Goal: Information Seeking & Learning: Learn about a topic

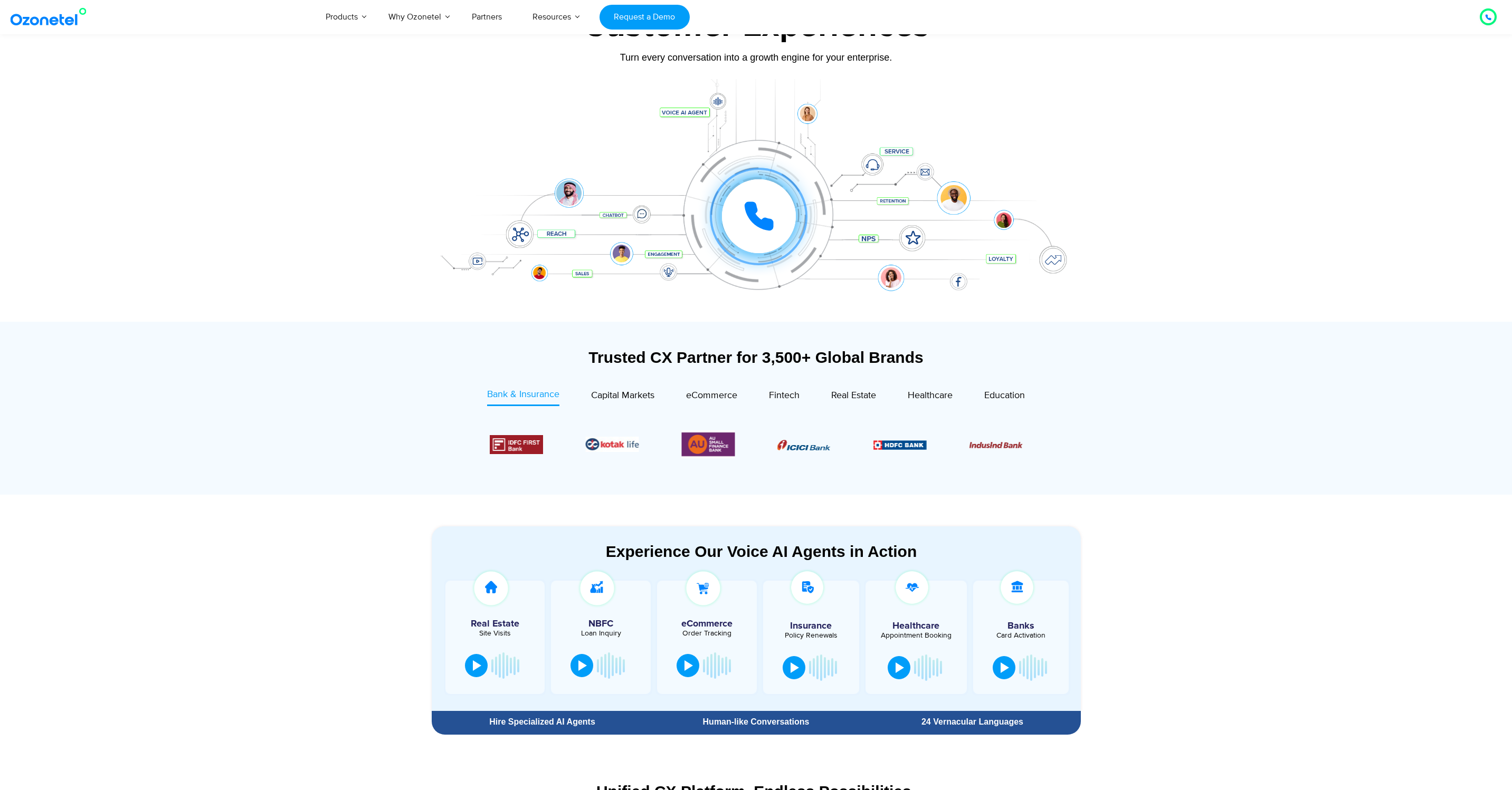
scroll to position [115, 0]
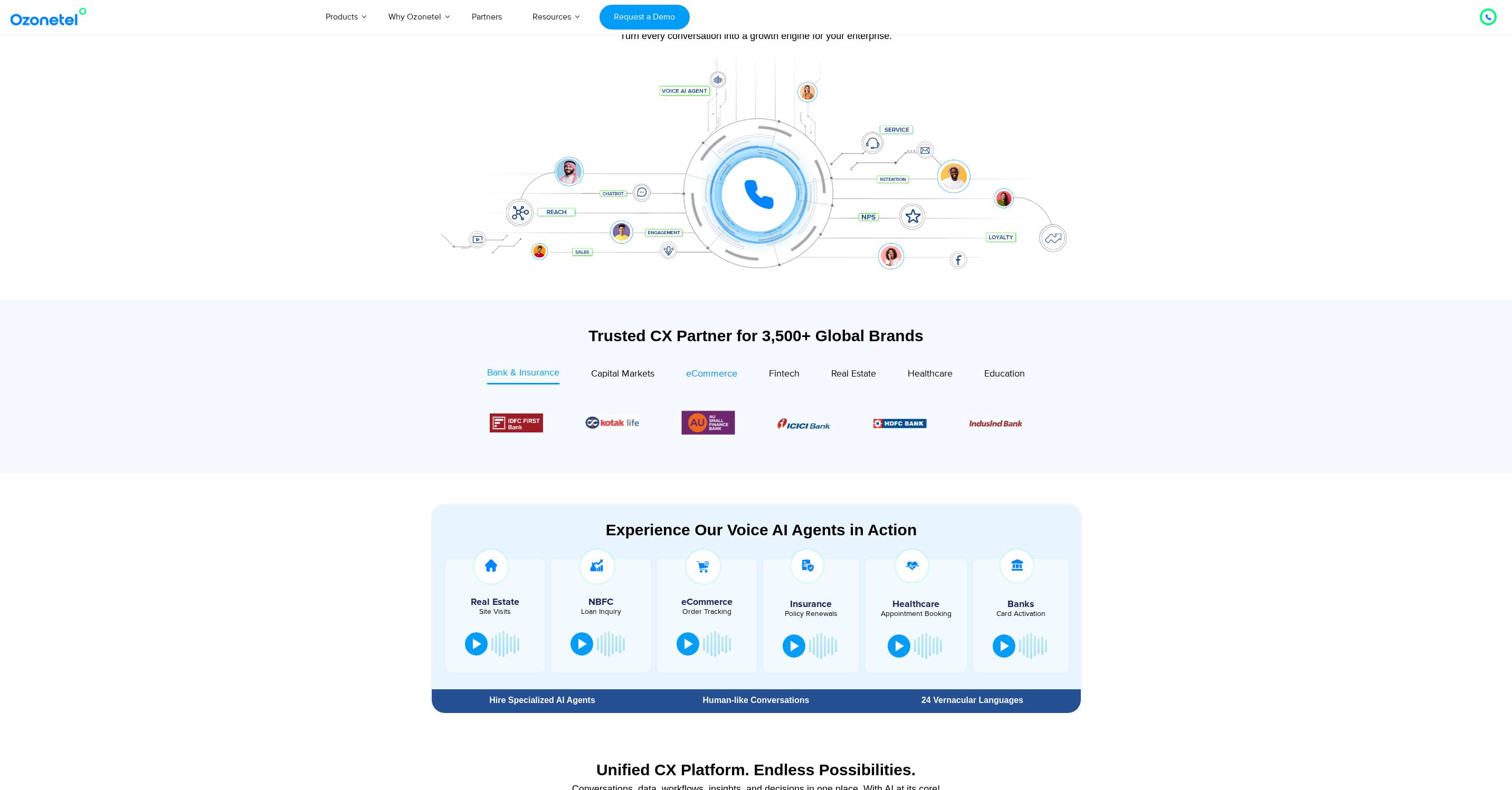
click at [716, 371] on span "eCommerce" at bounding box center [712, 374] width 51 height 12
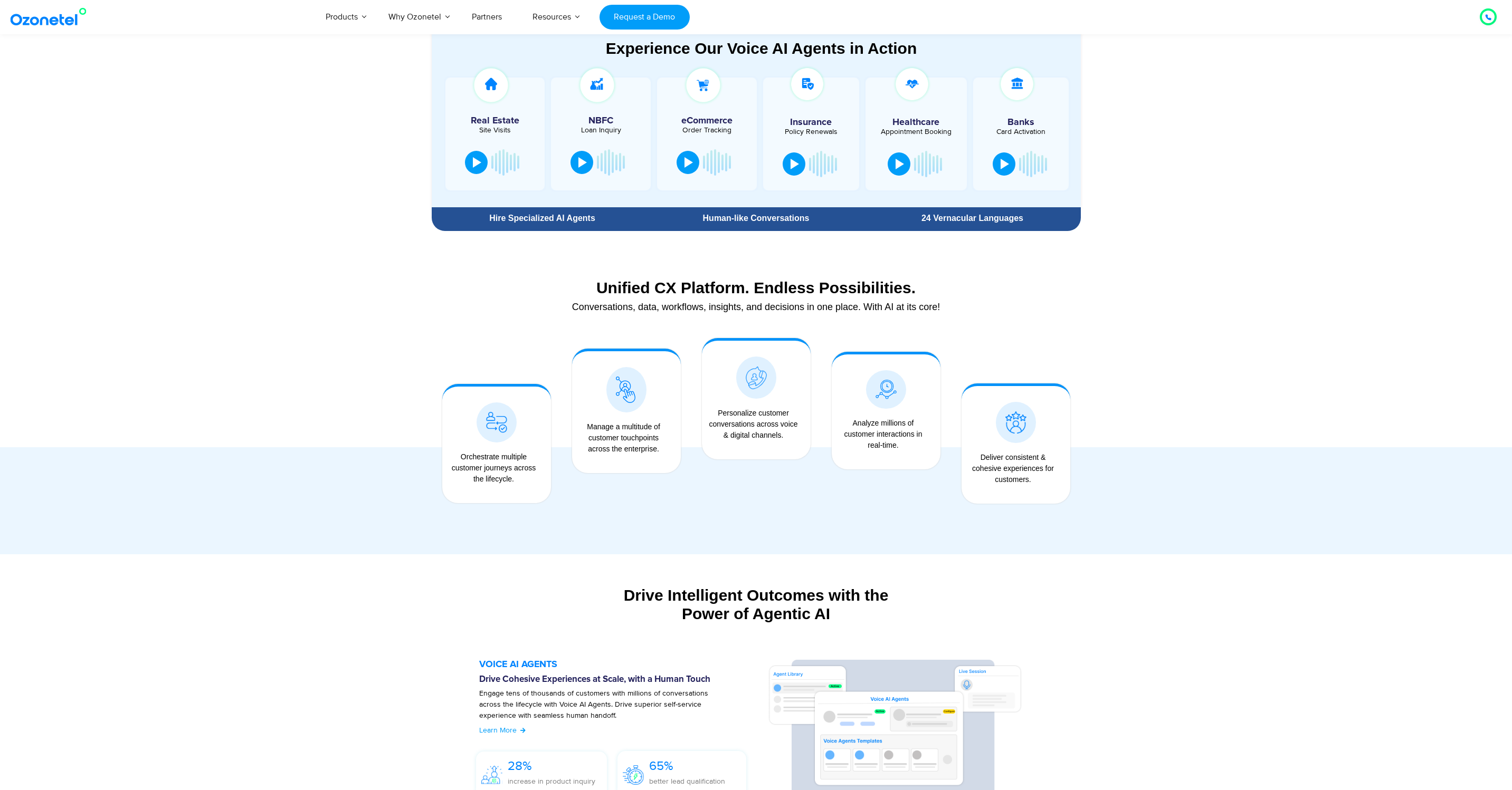
scroll to position [598, 0]
click at [460, 471] on div "Orchestrate multiple customer journeys across the lifecycle." at bounding box center [494, 467] width 93 height 33
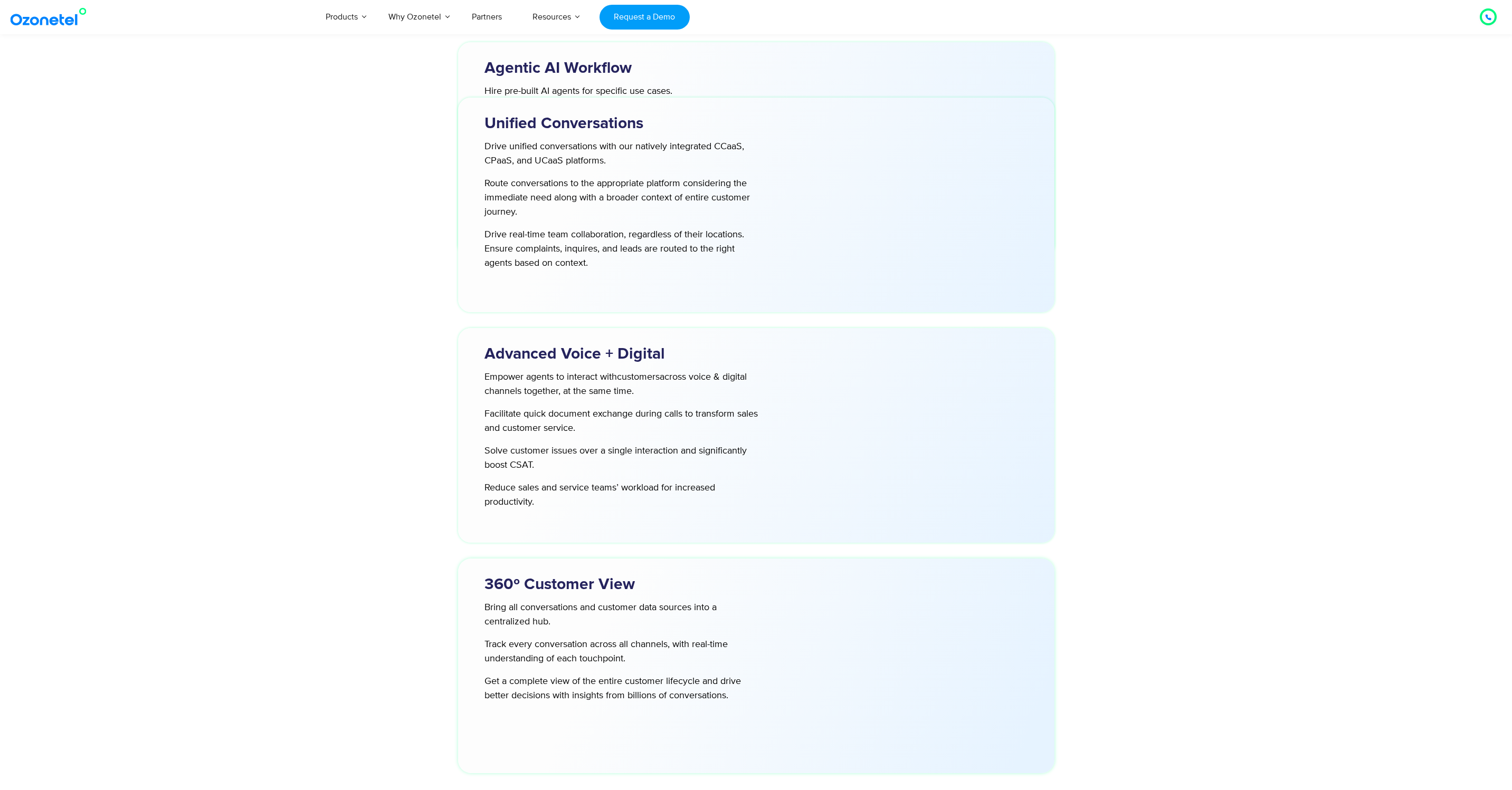
scroll to position [2910, 0]
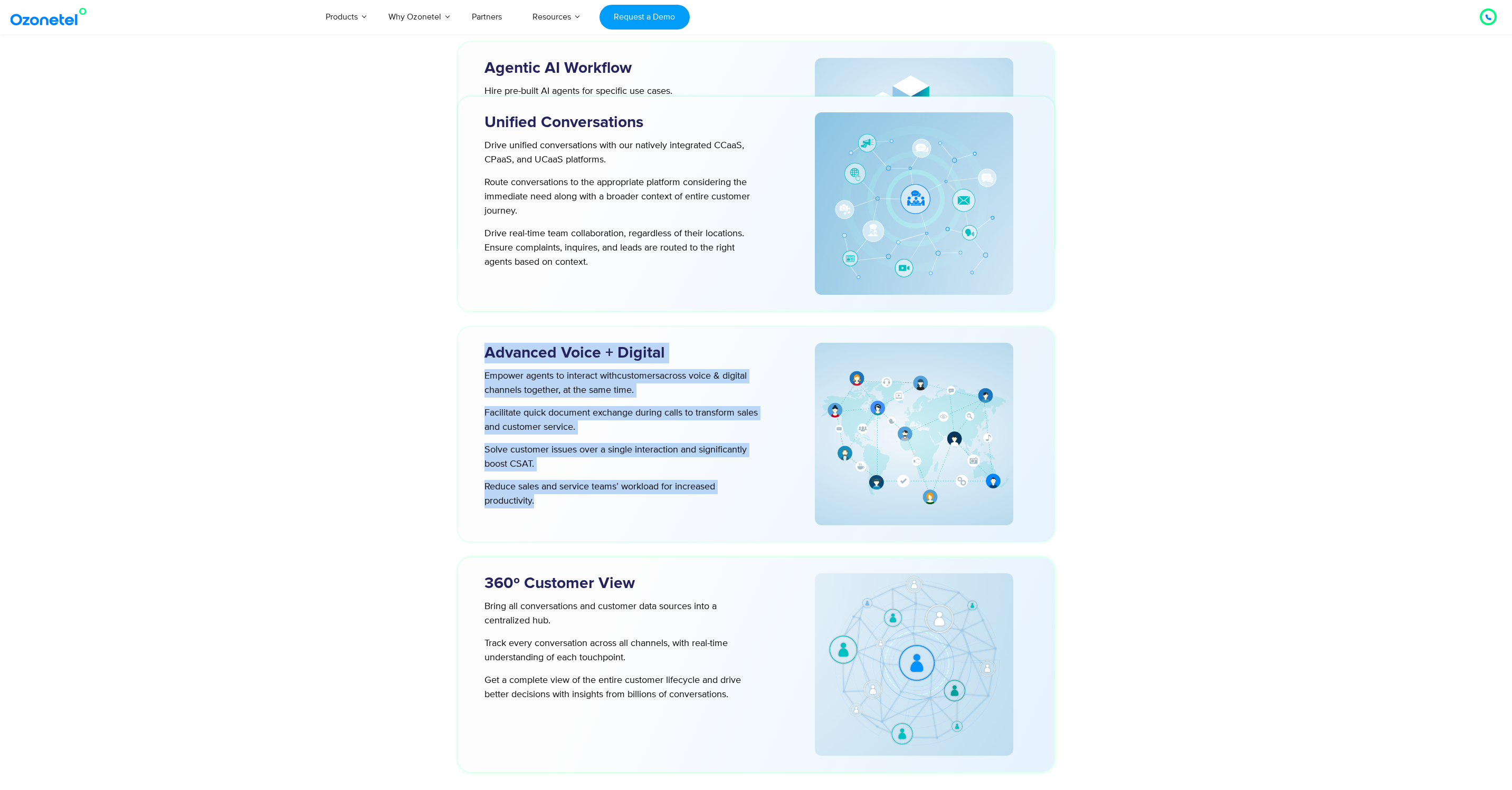
drag, startPoint x: 486, startPoint y: 355, endPoint x: 620, endPoint y: 496, distance: 194.5
click at [620, 496] on div "Advanced Voice + Digital Empower agents to interact with customers across voice…" at bounding box center [627, 434] width 316 height 193
click at [603, 501] on p "Reduce sales and service teams’ workload for increased productivity." at bounding box center [621, 494] width 274 height 28
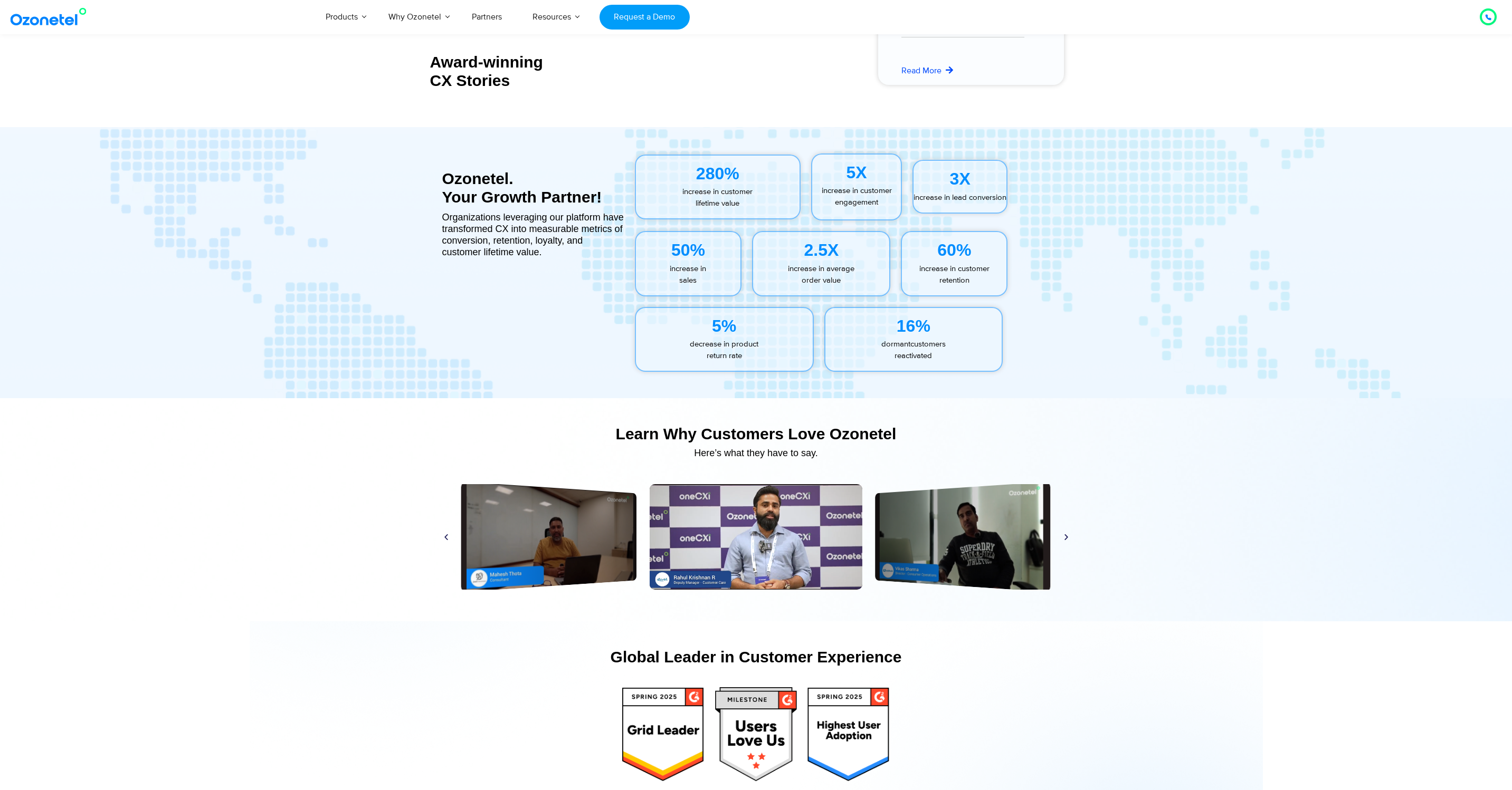
scroll to position [4656, 0]
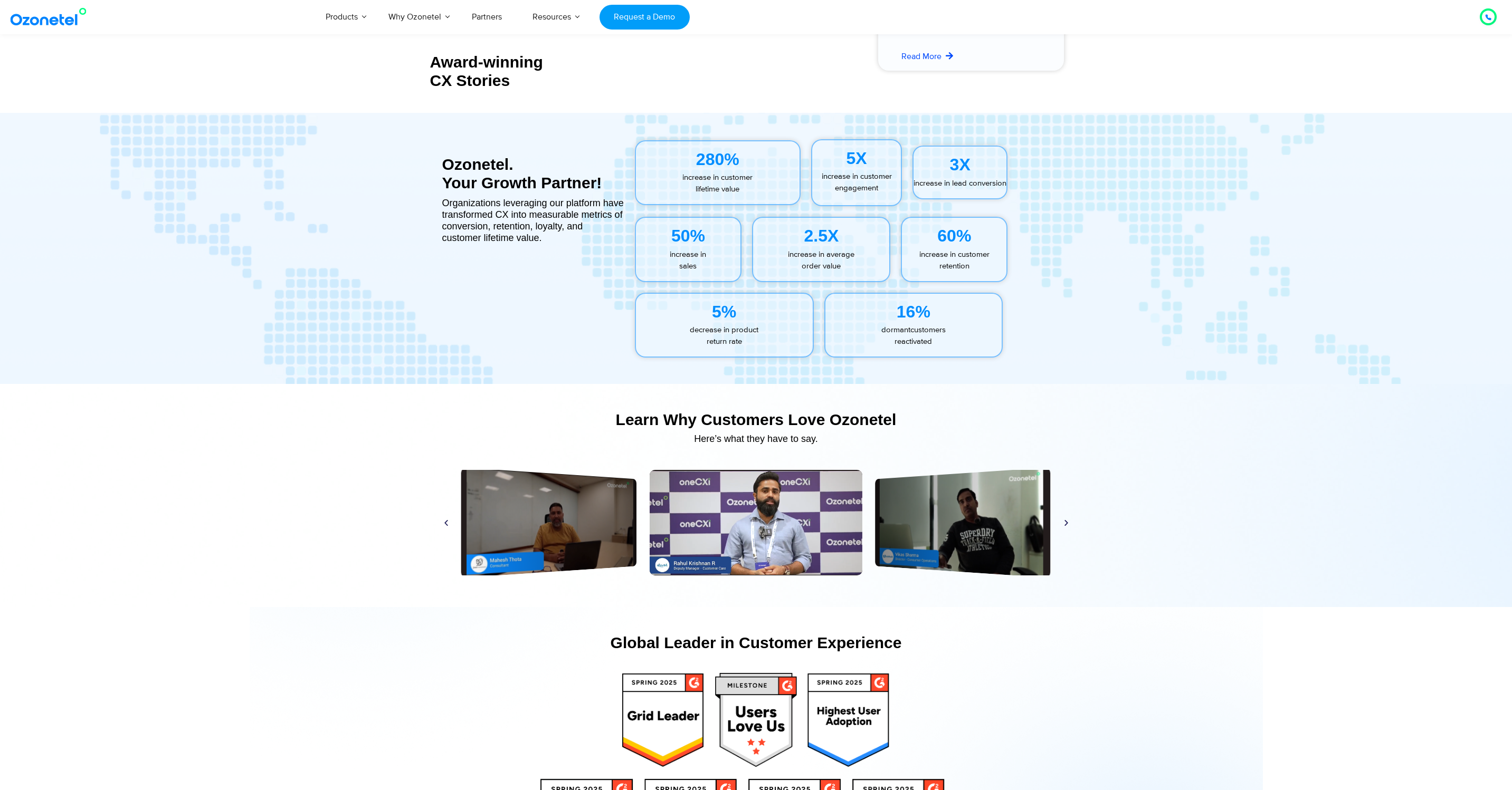
click at [1104, 522] on section "Learn Why Customers Love Ozonetel​ Here’s what they have to say. Play Play Play…" at bounding box center [756, 496] width 1512 height 223
click at [1064, 526] on icon "Next slide" at bounding box center [1066, 522] width 8 height 8
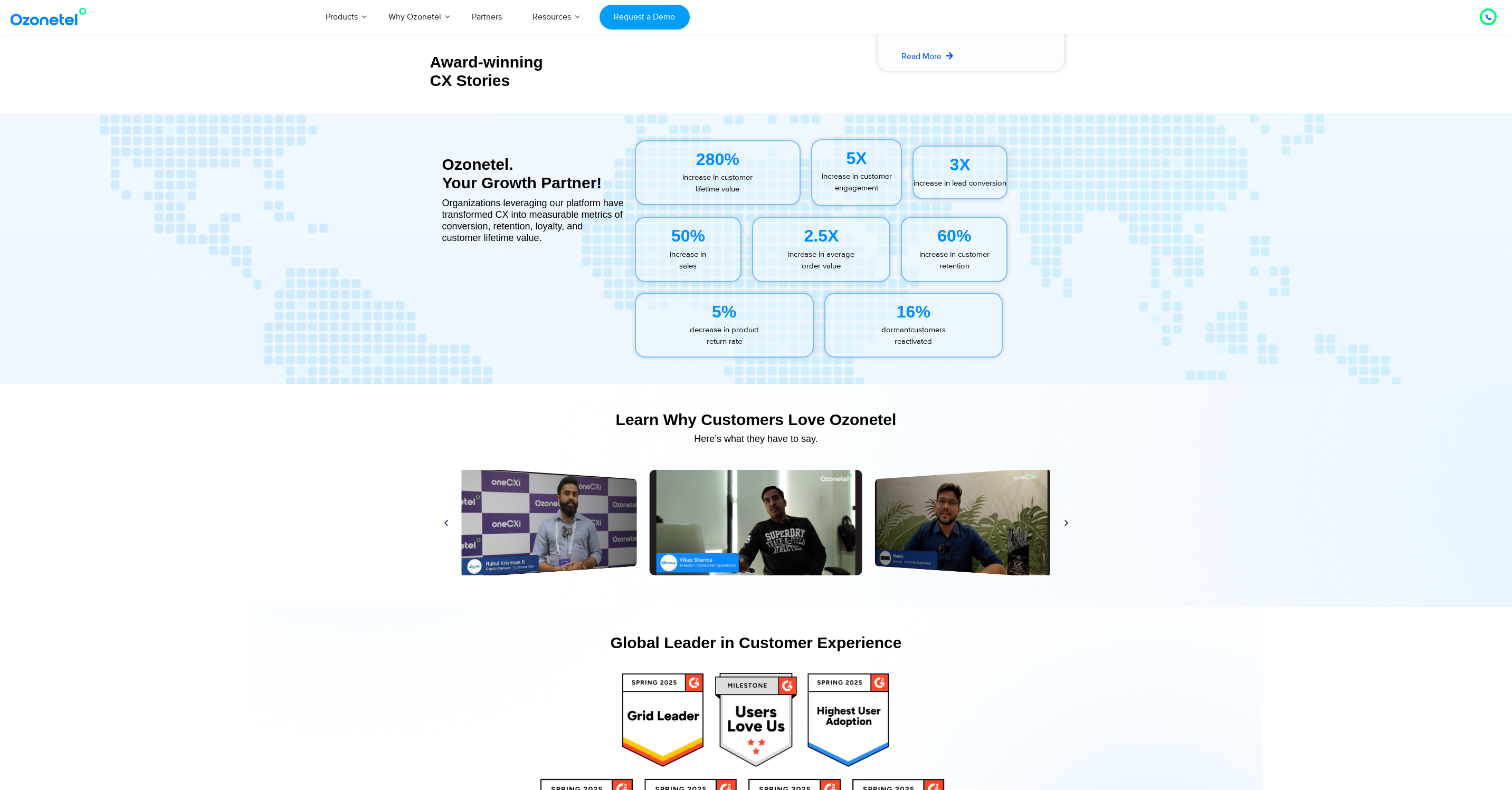
click at [1067, 524] on icon "Next slide" at bounding box center [1066, 522] width 8 height 8
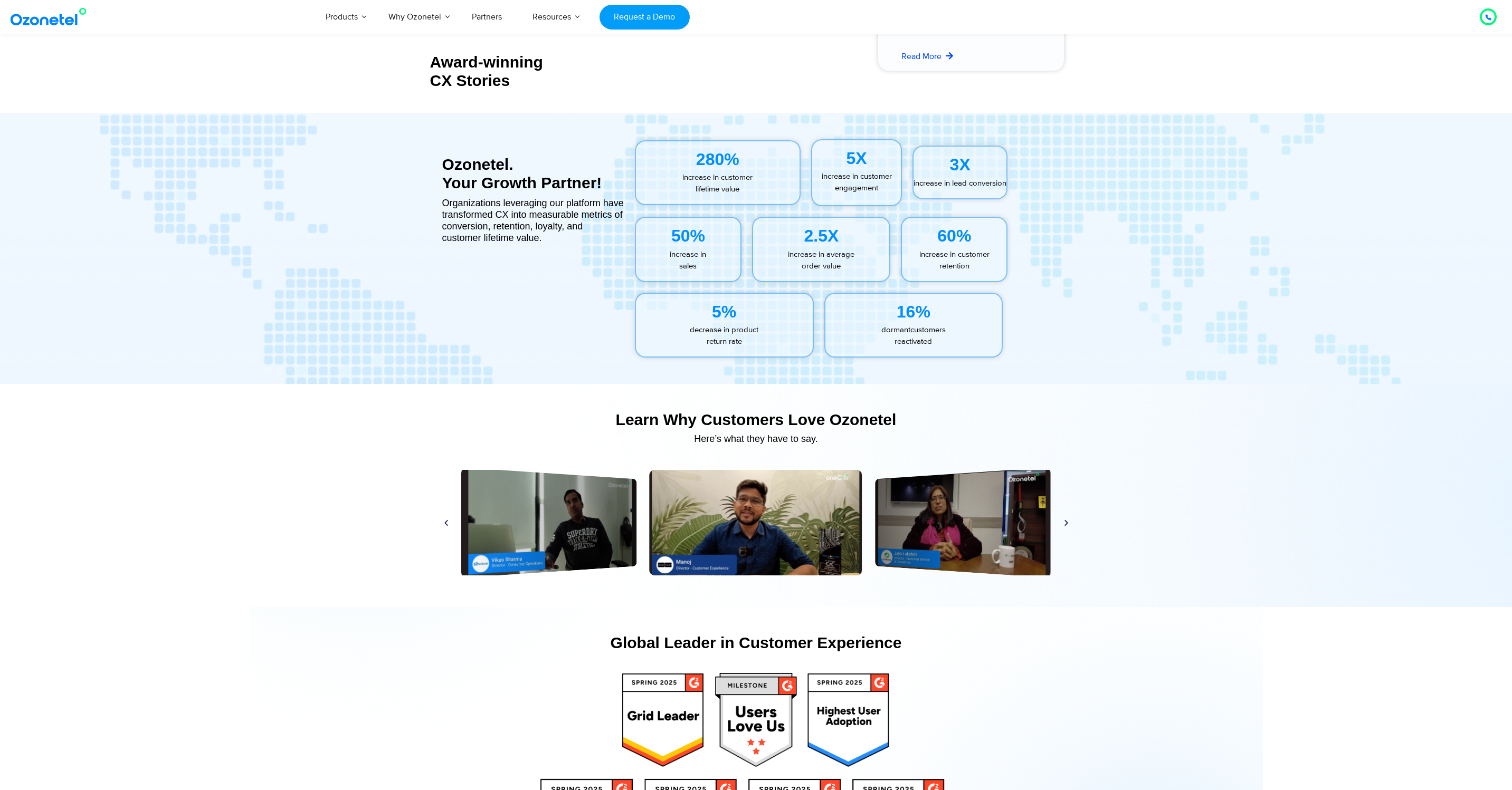
click at [1067, 524] on icon "Next slide" at bounding box center [1066, 522] width 8 height 8
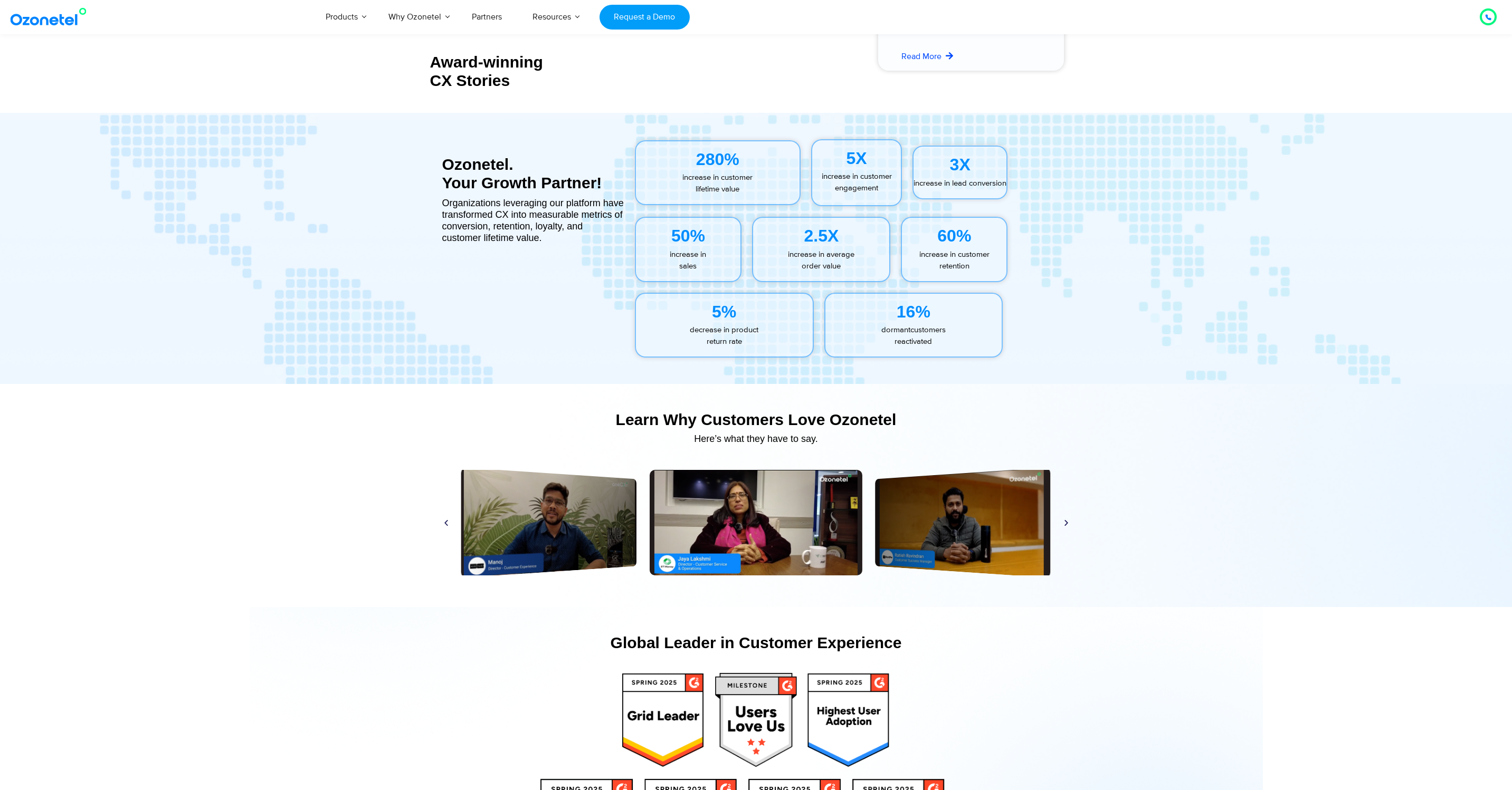
click at [1067, 524] on icon "Next slide" at bounding box center [1066, 522] width 8 height 8
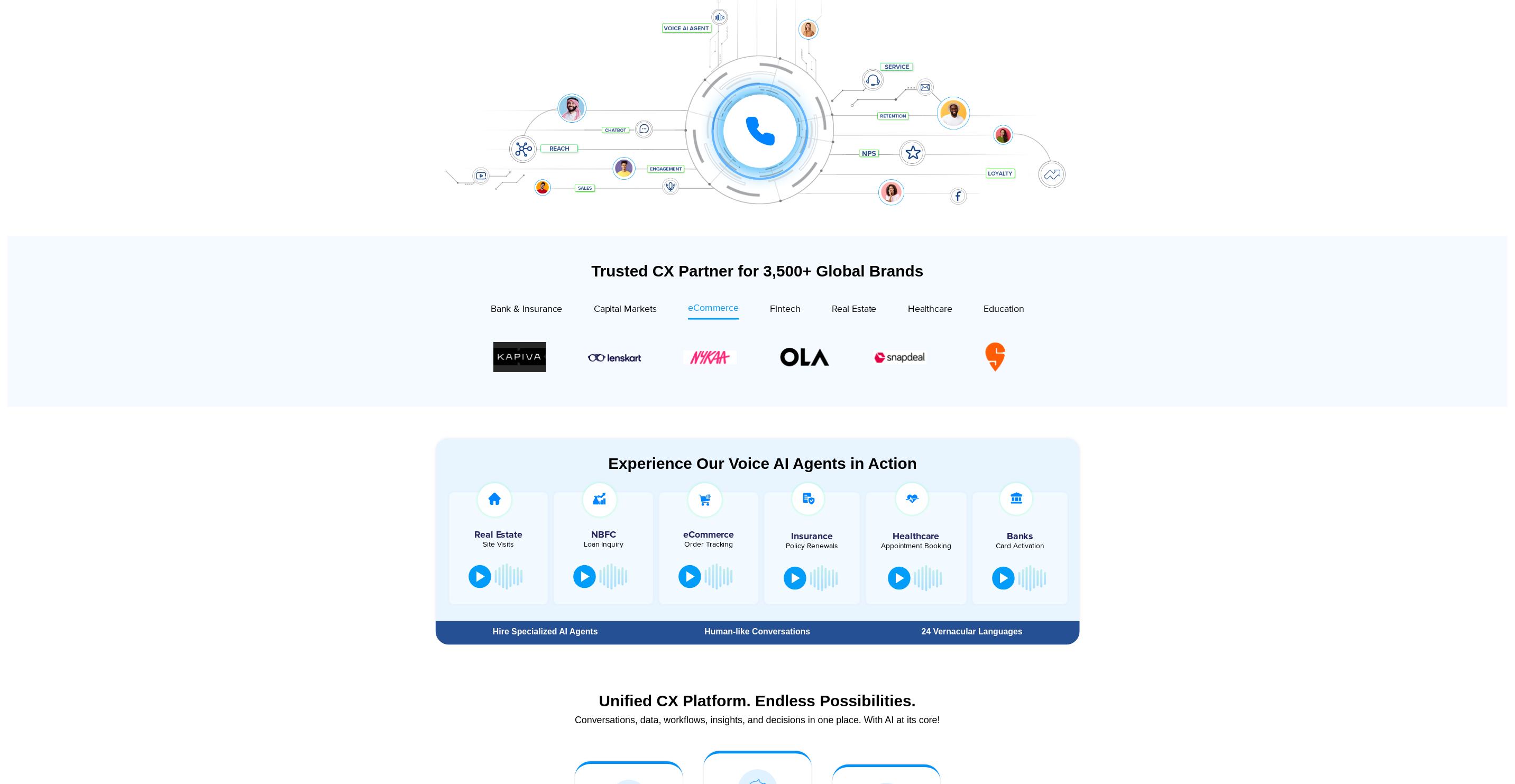
scroll to position [0, 0]
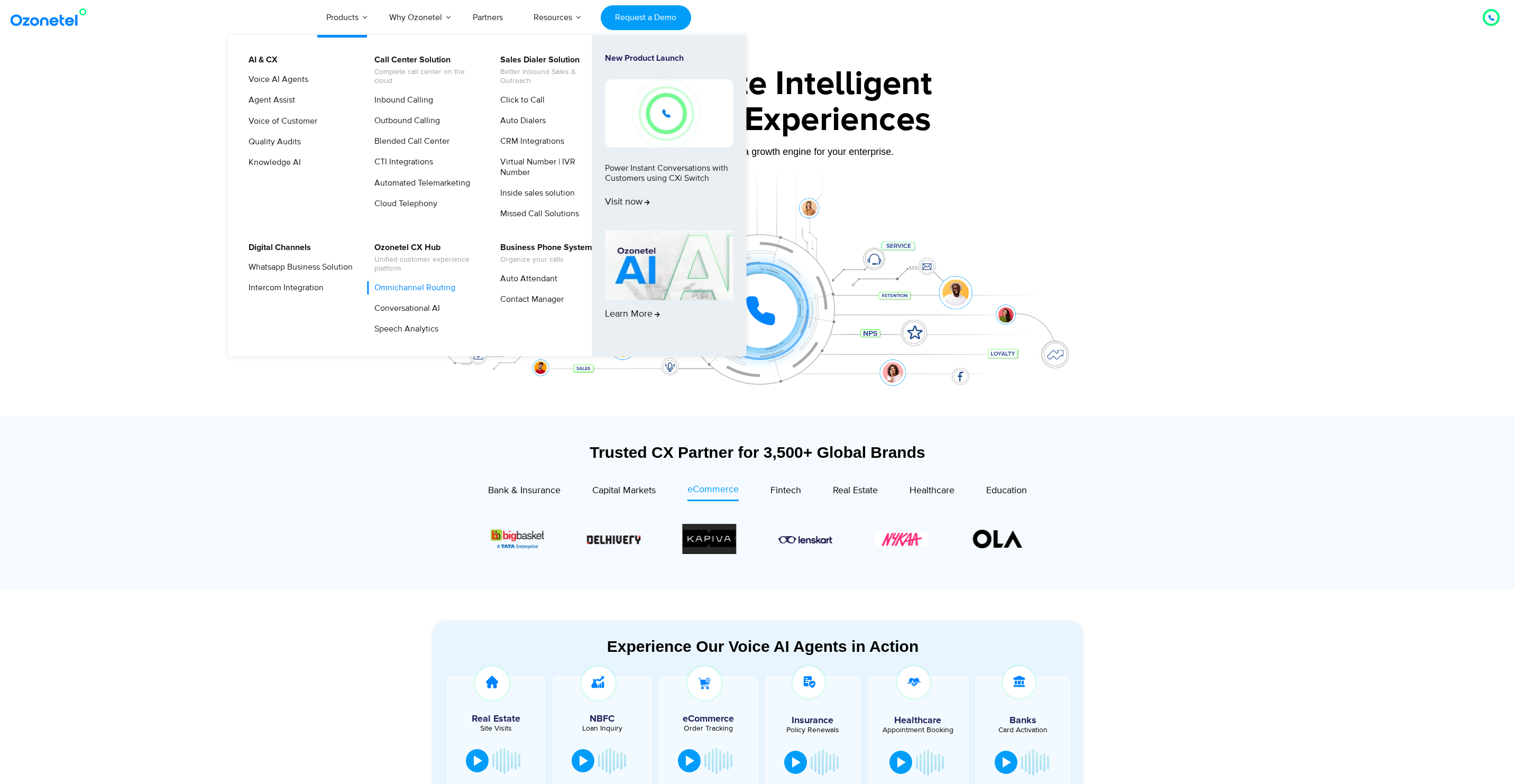
click at [438, 285] on link "Omnichannel Routing" at bounding box center [412, 287] width 89 height 13
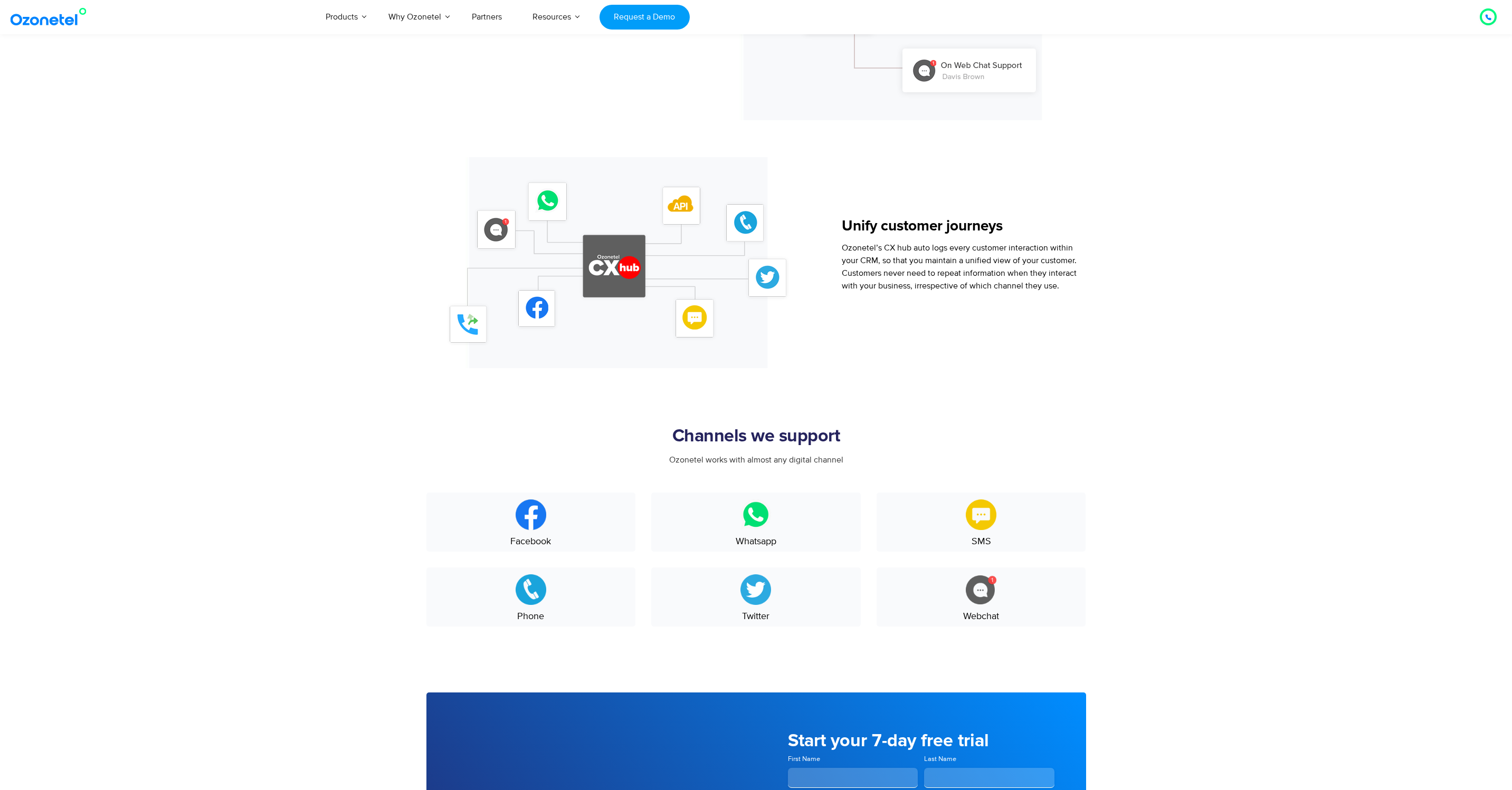
scroll to position [1155, 0]
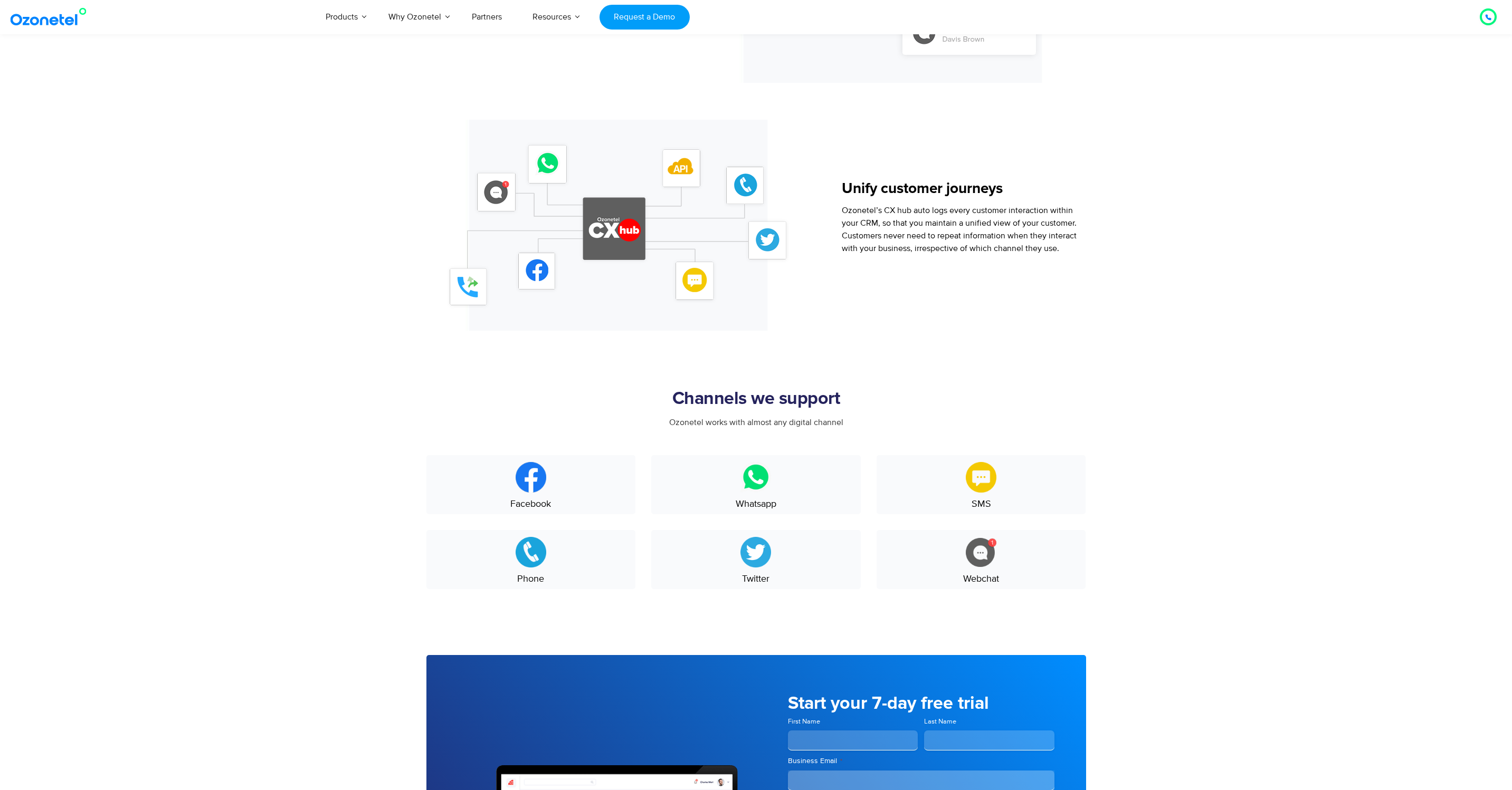
click at [859, 371] on section "Channels we support Ozonetel works with almost any digital channel Facebook Wha…" at bounding box center [756, 493] width 1512 height 325
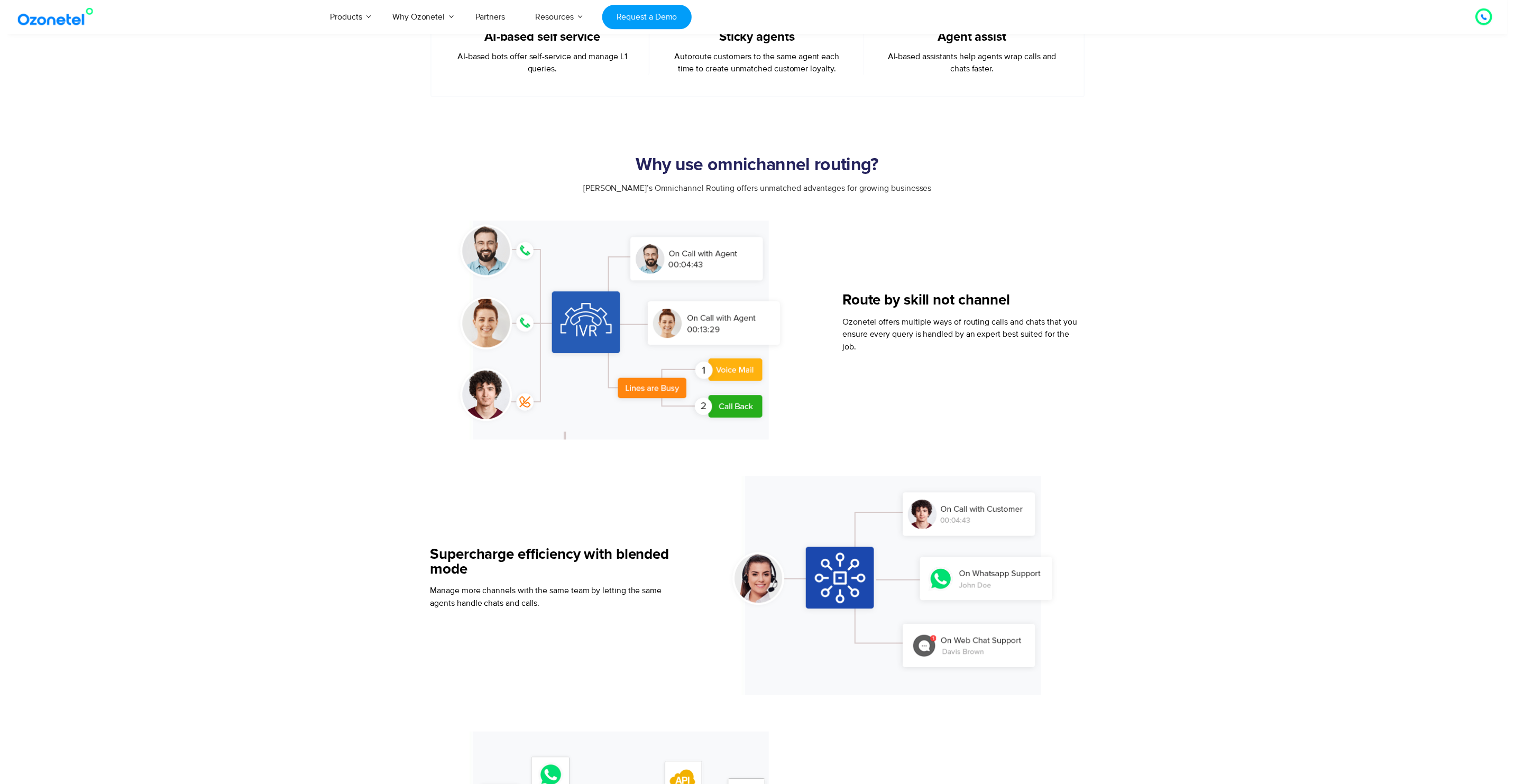
scroll to position [0, 0]
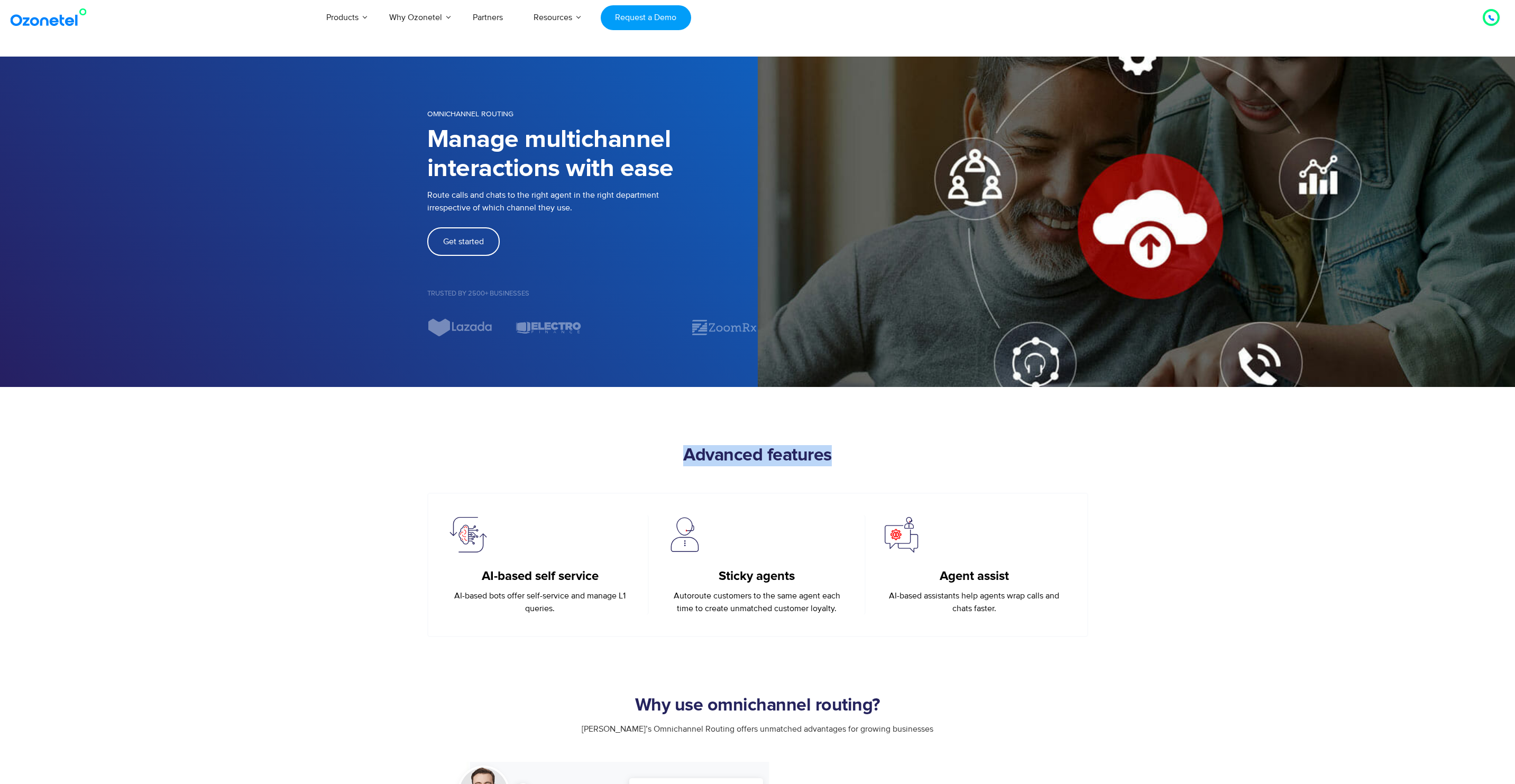
drag, startPoint x: 685, startPoint y: 454, endPoint x: 836, endPoint y: 452, distance: 151.0
click at [836, 452] on h2 "Advanced features" at bounding box center [757, 456] width 661 height 21
click at [848, 451] on h2 "Advanced features" at bounding box center [757, 456] width 661 height 21
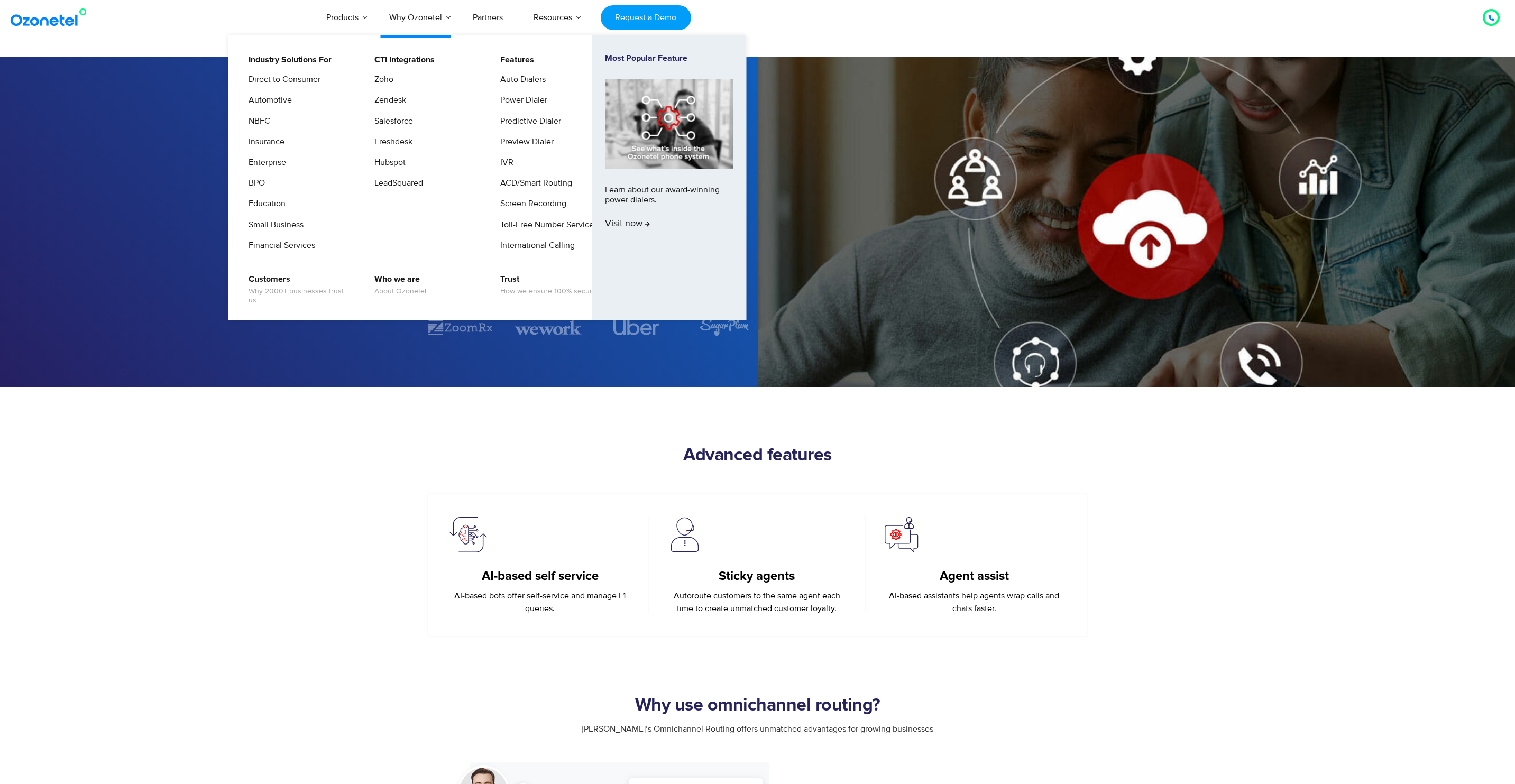
click at [435, 35] on ul "Industry Solutions For Direct to Consumer Automotive NBFC Insurance Enterprise …" at bounding box center [487, 178] width 517 height 285
click at [509, 161] on link "IVR" at bounding box center [504, 162] width 22 height 13
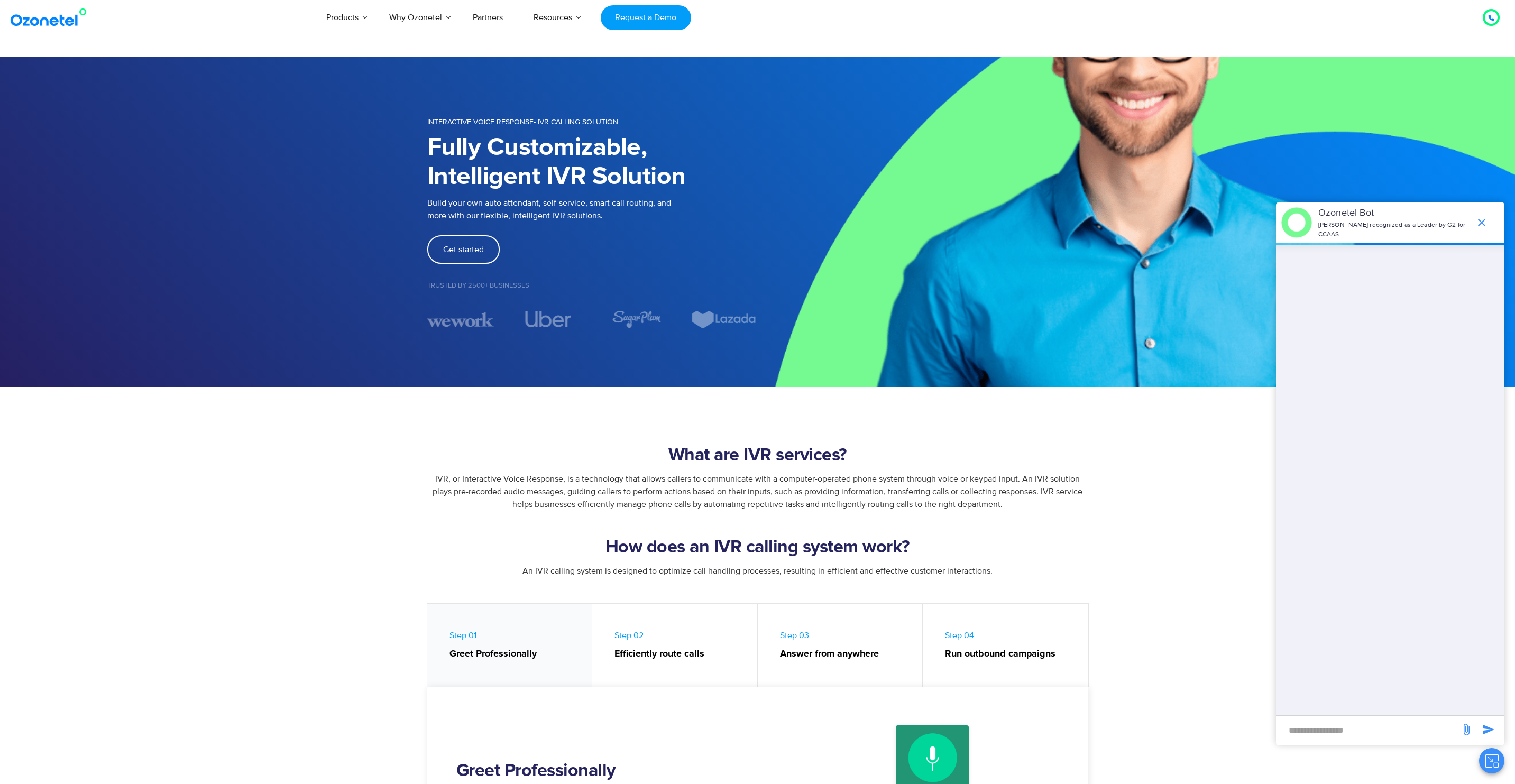
scroll to position [54, 0]
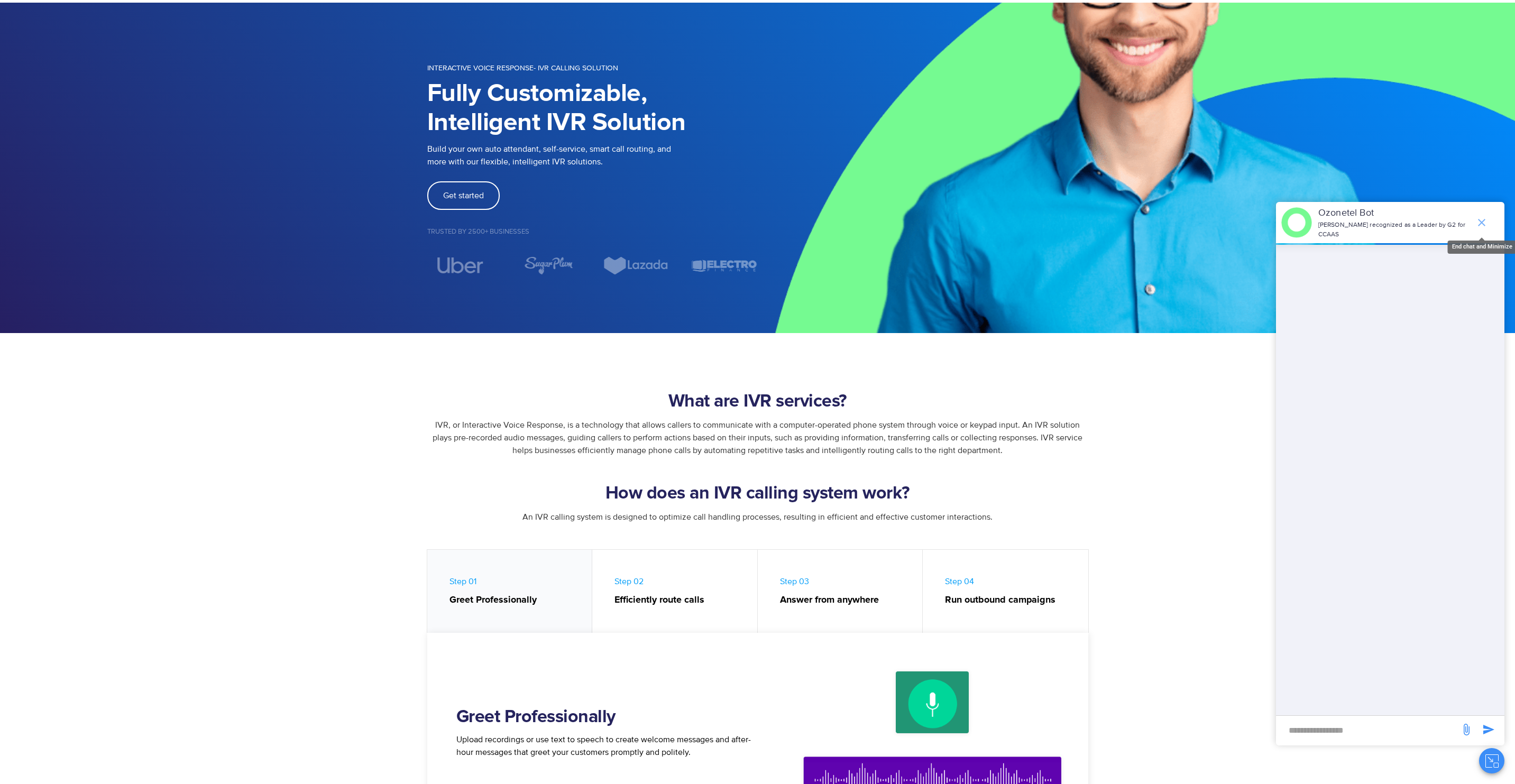
click at [1482, 219] on icon "end chat or minimize" at bounding box center [1482, 223] width 8 height 8
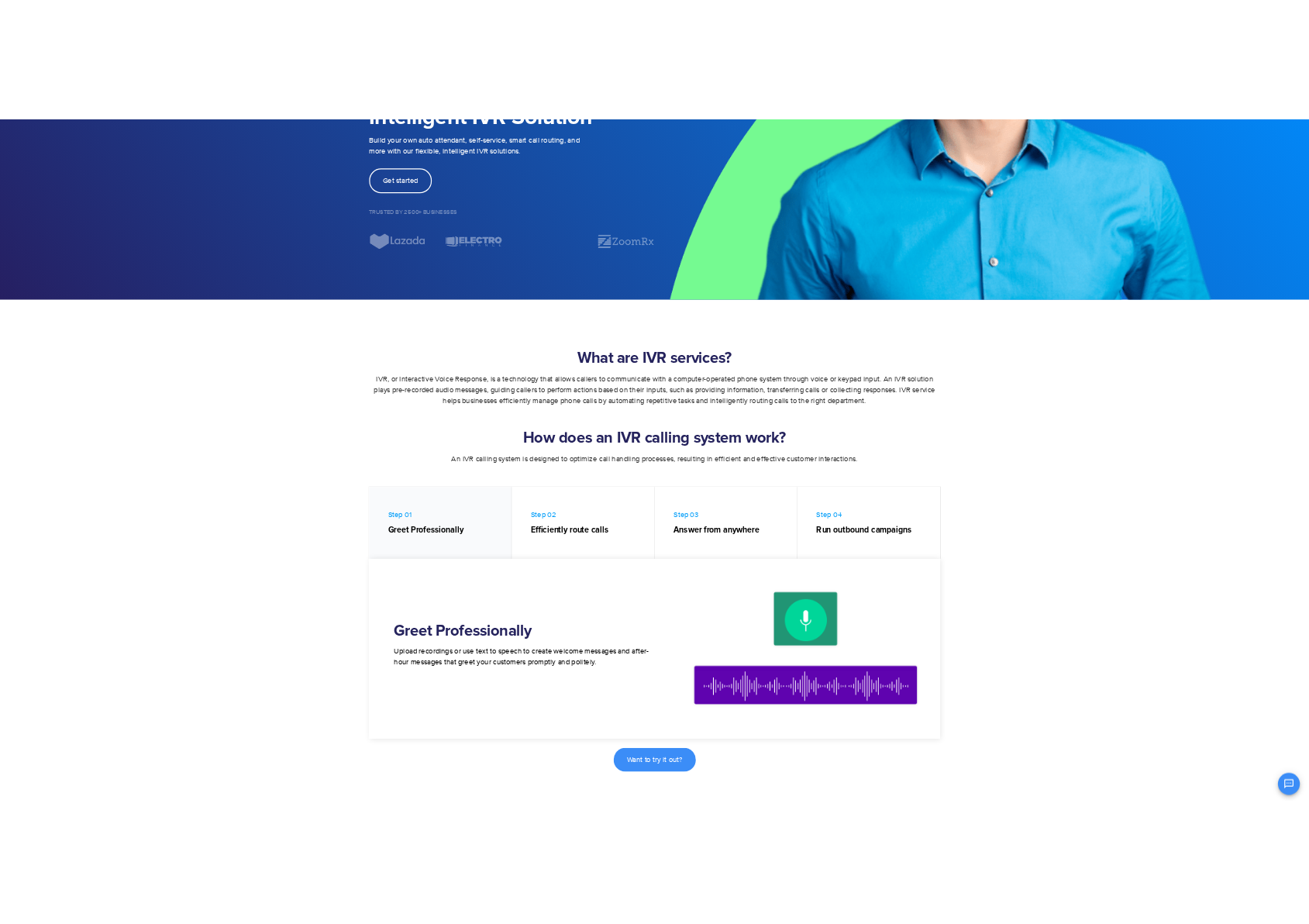
scroll to position [0, 0]
